Goal: Information Seeking & Learning: Compare options

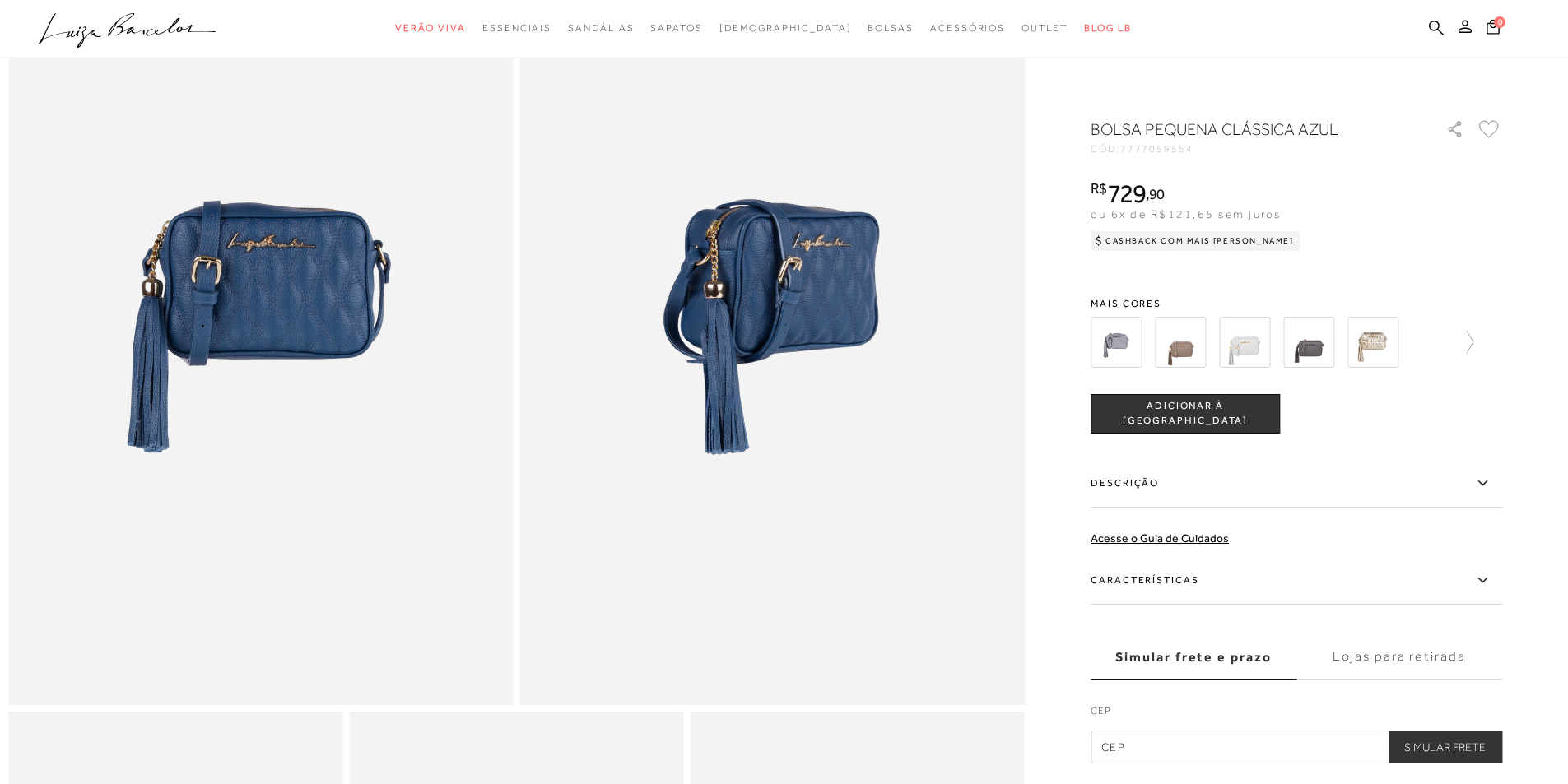
scroll to position [82, 0]
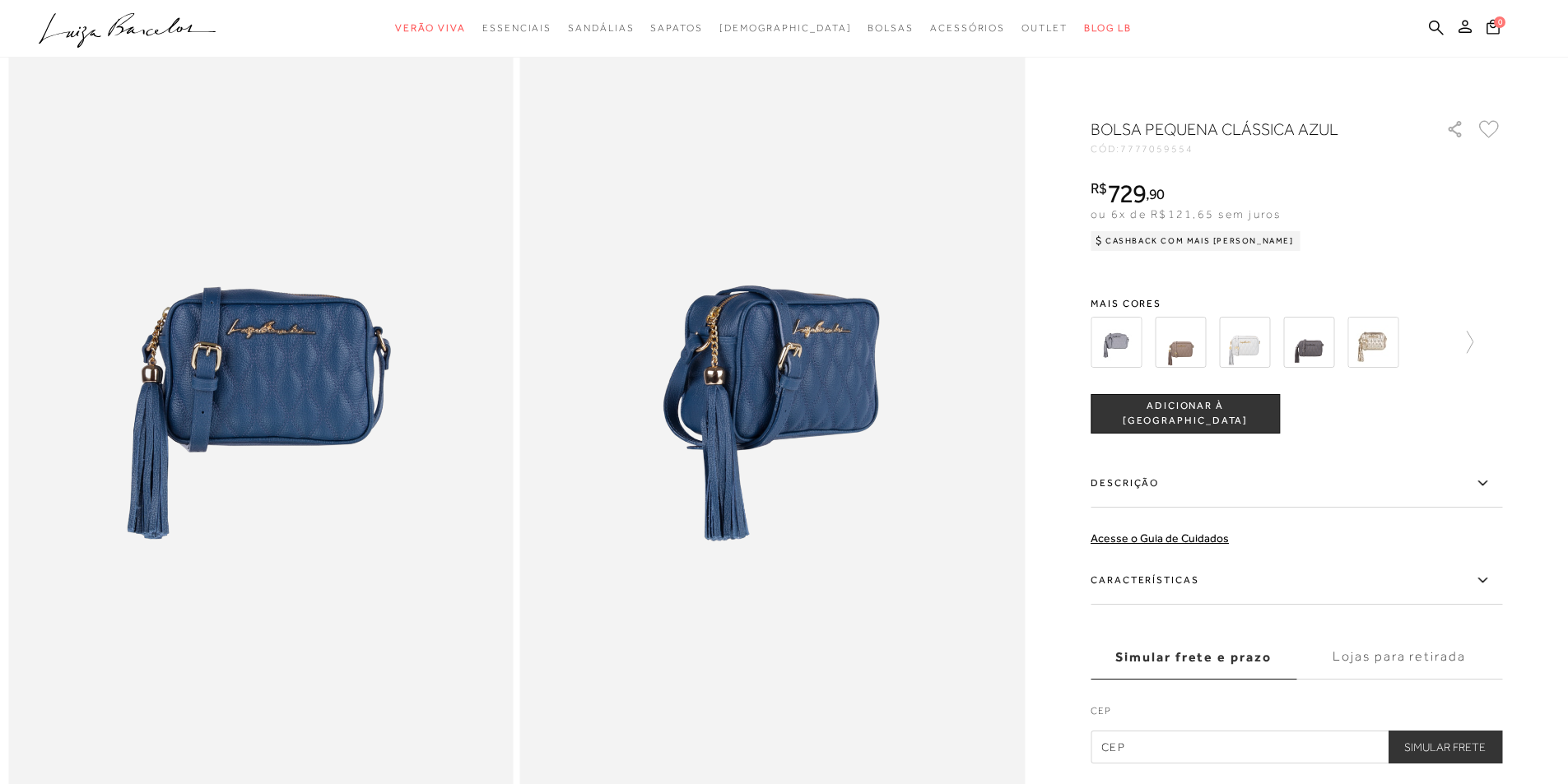
click at [348, 360] on img at bounding box center [261, 412] width 506 height 757
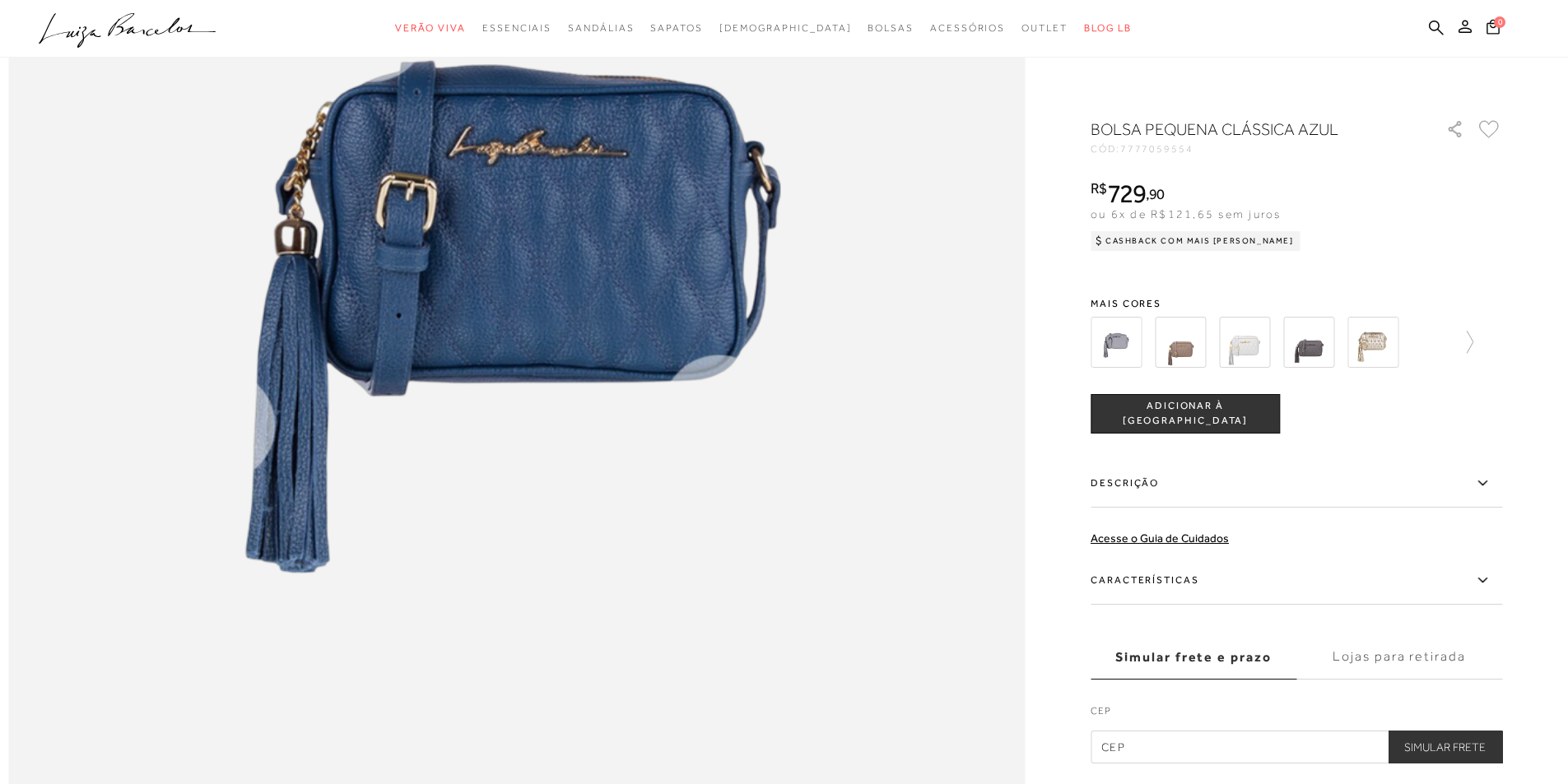
scroll to position [2463, 0]
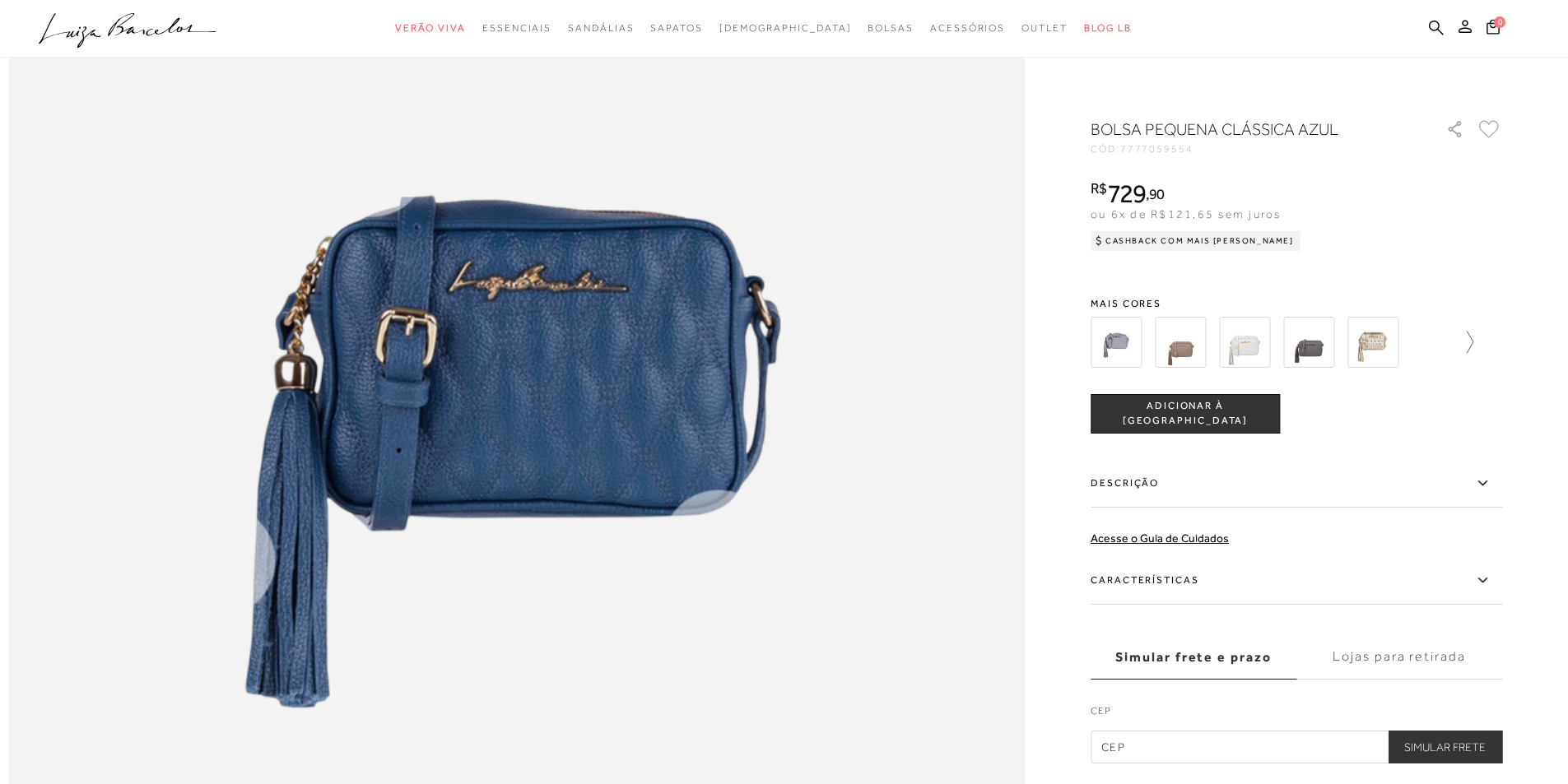
click at [1474, 345] on icon at bounding box center [1462, 342] width 23 height 23
click at [1500, 343] on icon at bounding box center [1490, 342] width 23 height 23
click at [1228, 353] on img at bounding box center [1210, 343] width 51 height 51
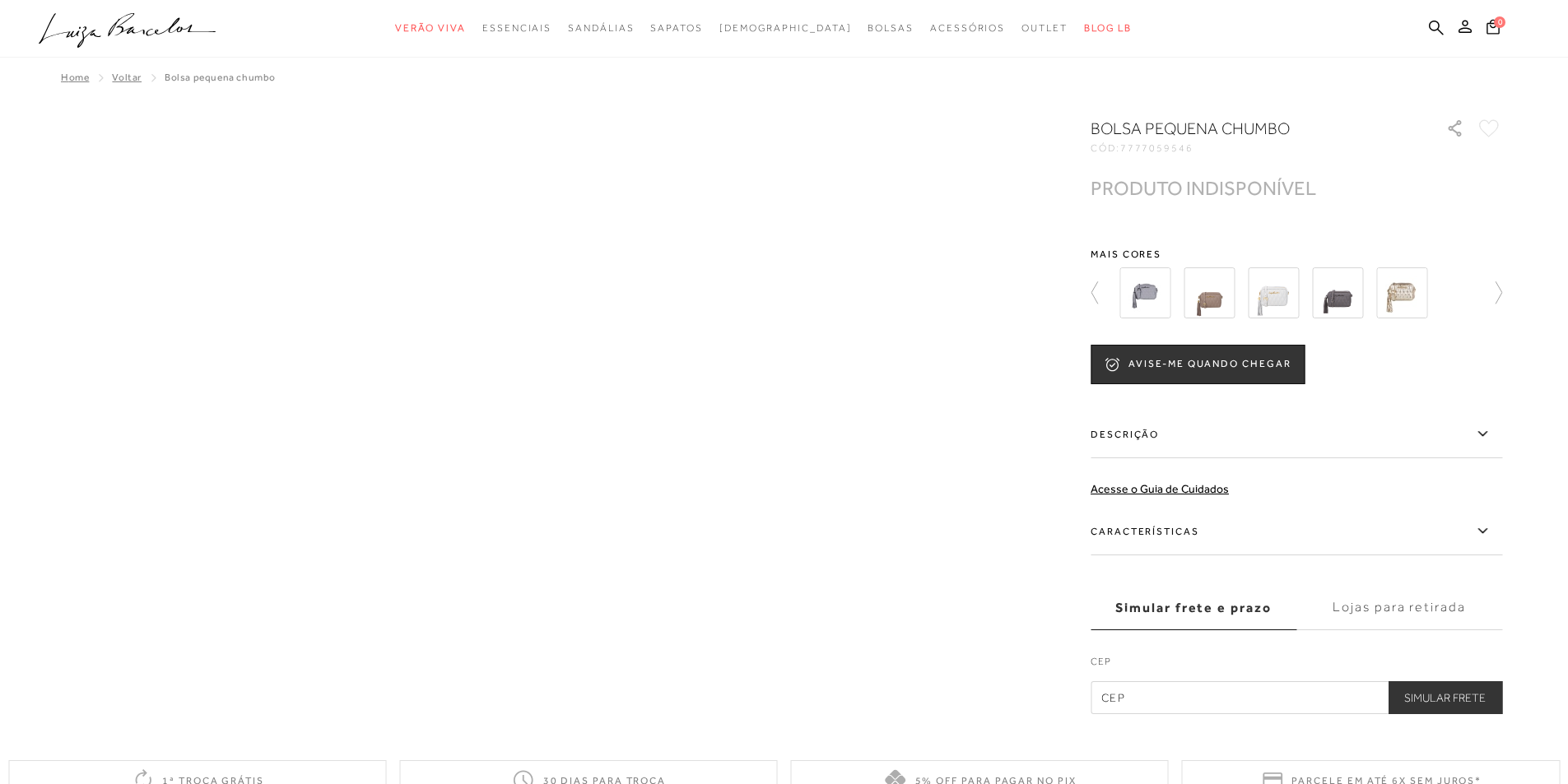
click at [1364, 295] on img at bounding box center [1338, 293] width 51 height 51
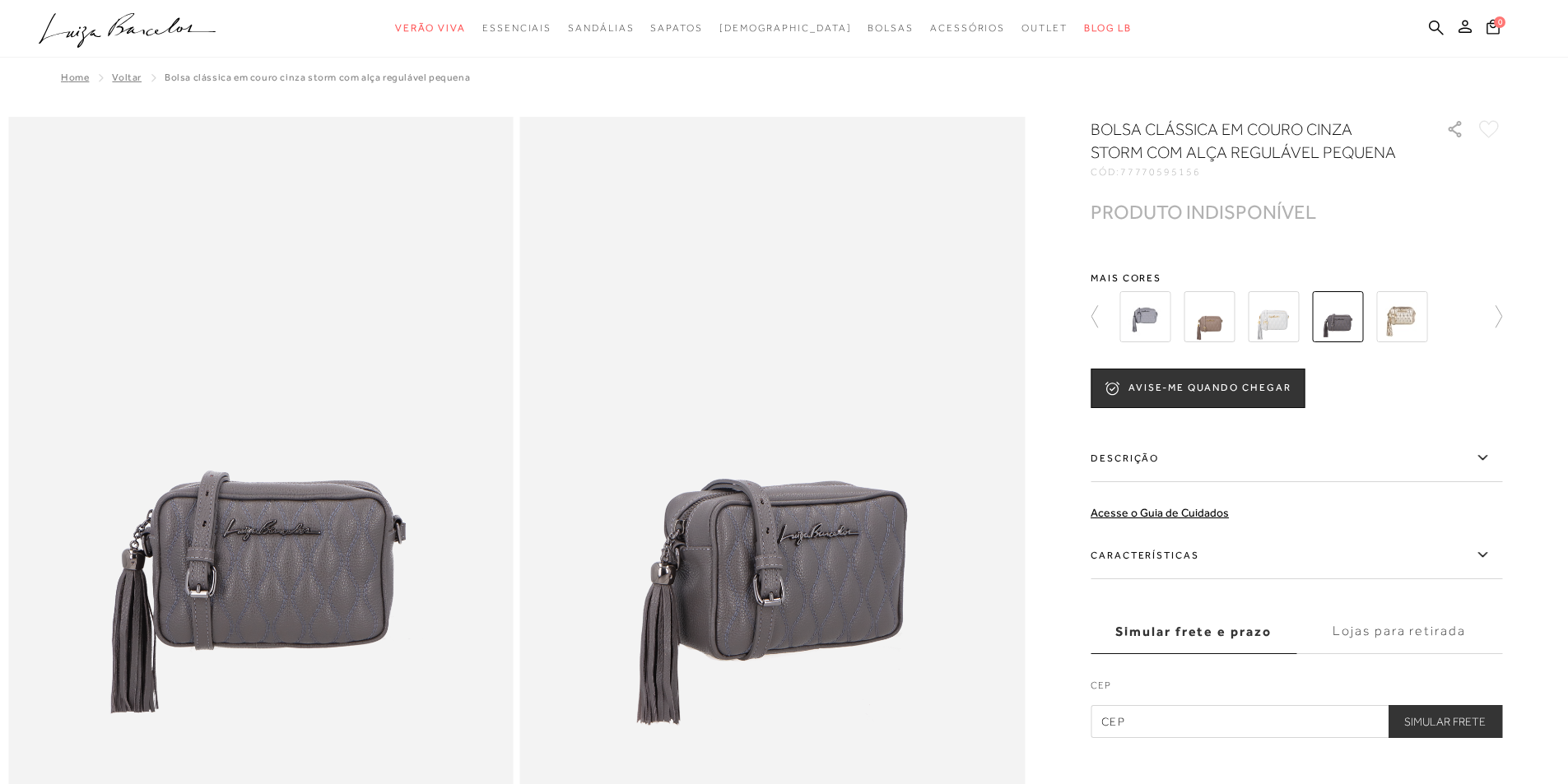
click at [1502, 316] on icon at bounding box center [1490, 316] width 23 height 23
click at [1275, 325] on img at bounding box center [1274, 317] width 51 height 51
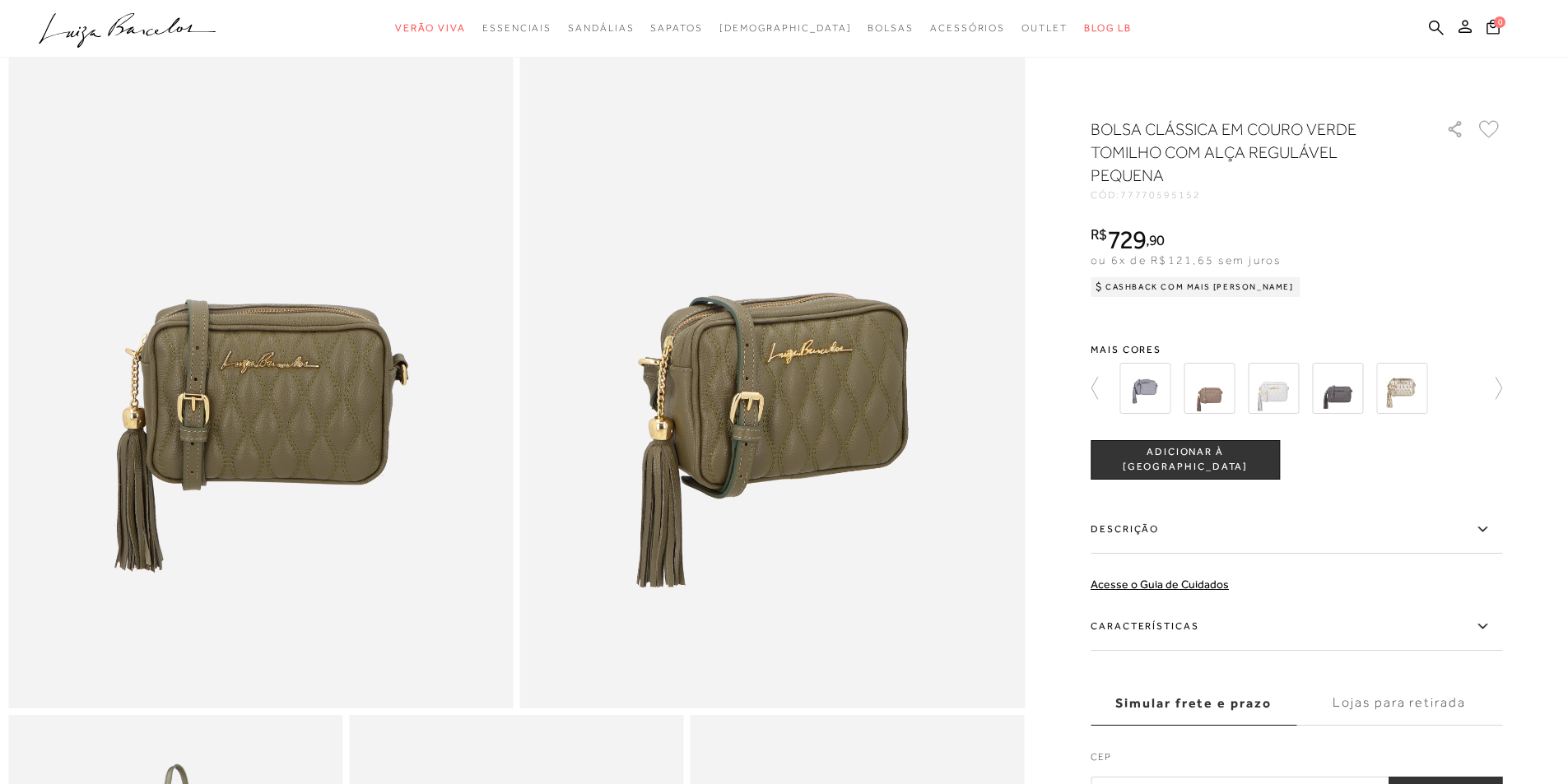
scroll to position [164, 0]
click at [1500, 389] on icon at bounding box center [1490, 388] width 23 height 23
